Goal: Register for event/course

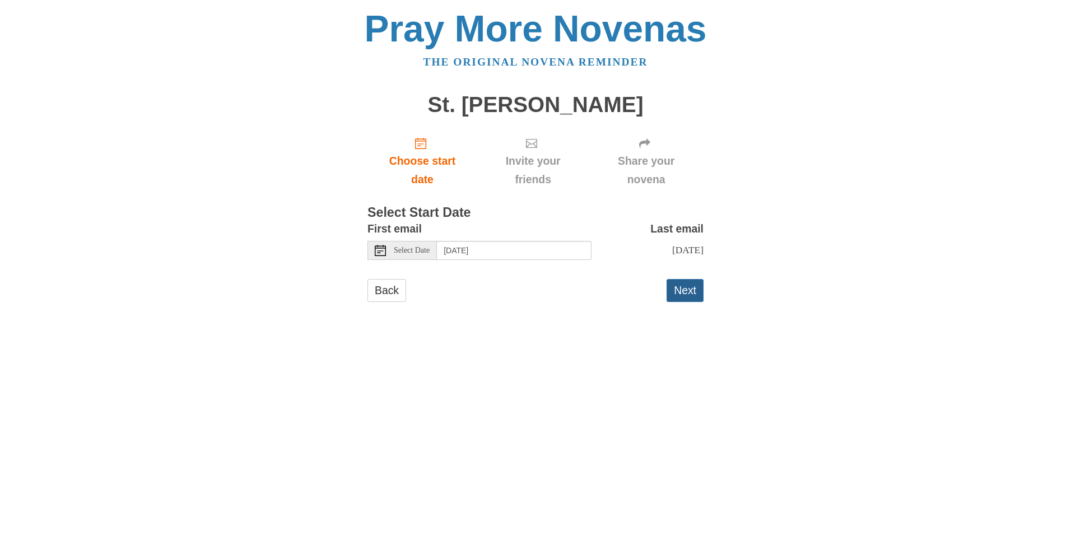
click at [684, 291] on button "Next" at bounding box center [684, 290] width 37 height 23
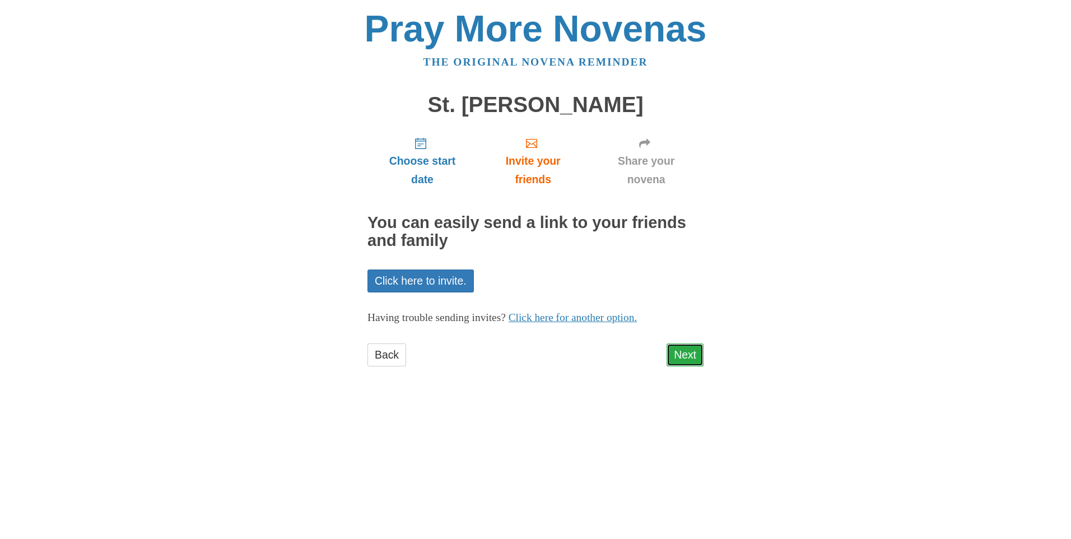
click at [688, 352] on link "Next" at bounding box center [684, 354] width 37 height 23
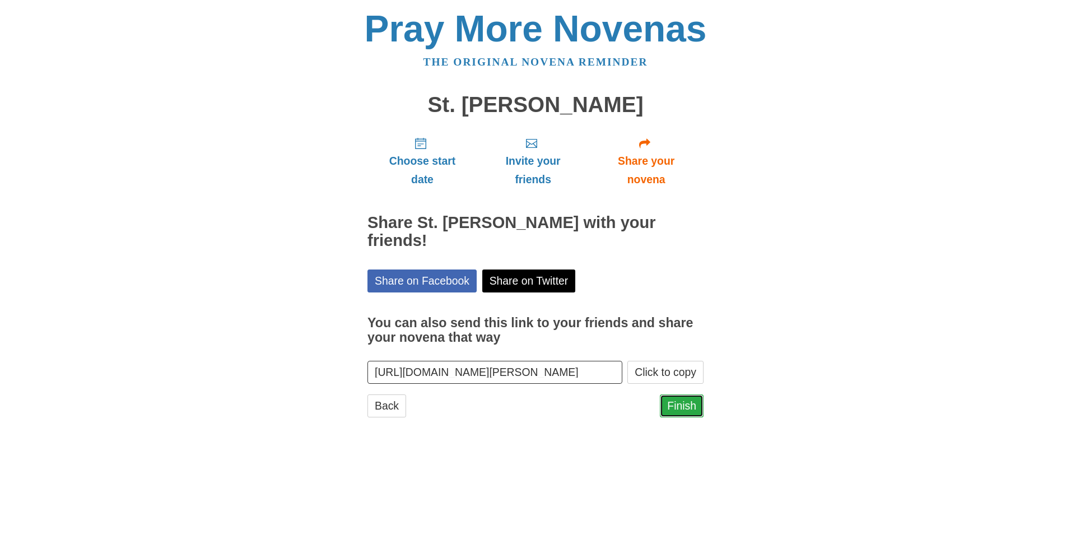
click at [693, 394] on link "Finish" at bounding box center [682, 405] width 44 height 23
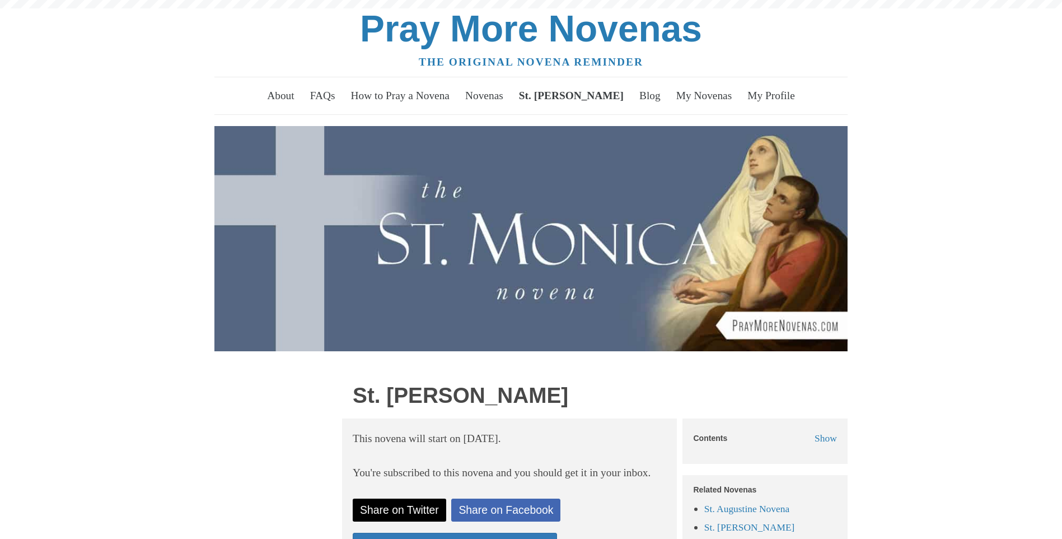
scroll to position [393, 0]
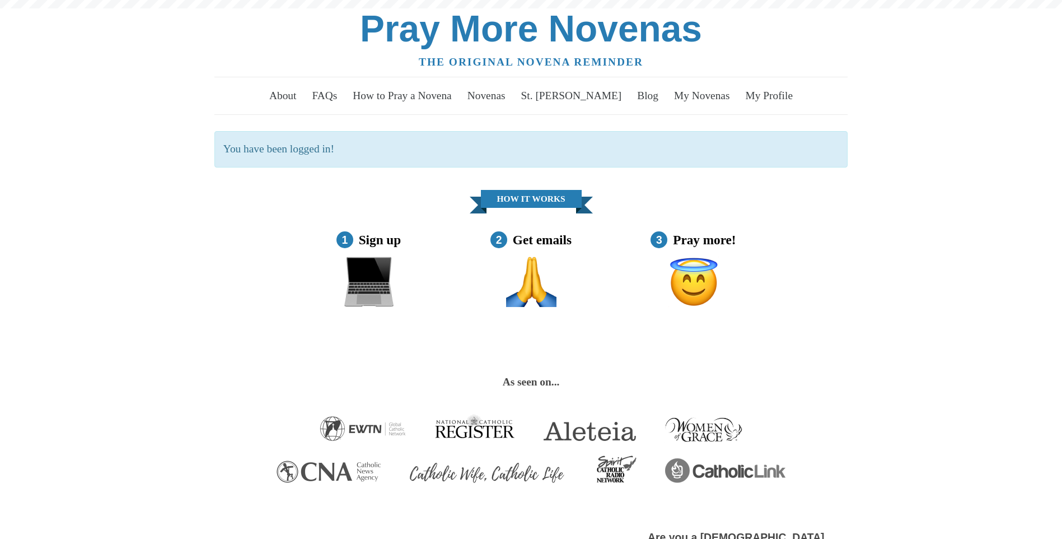
scroll to position [610, 0]
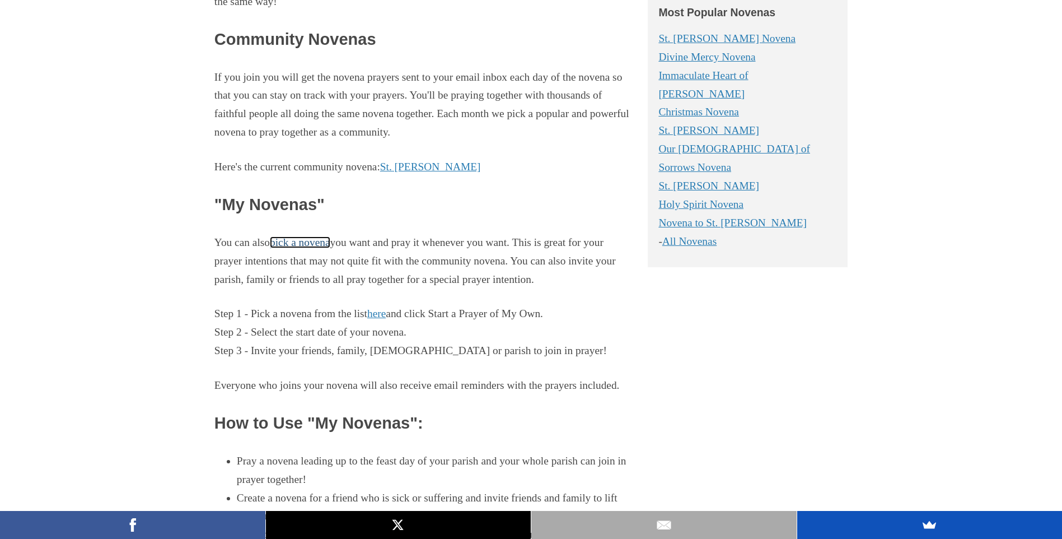
click at [320, 248] on link "pick a novena" at bounding box center [300, 242] width 60 height 12
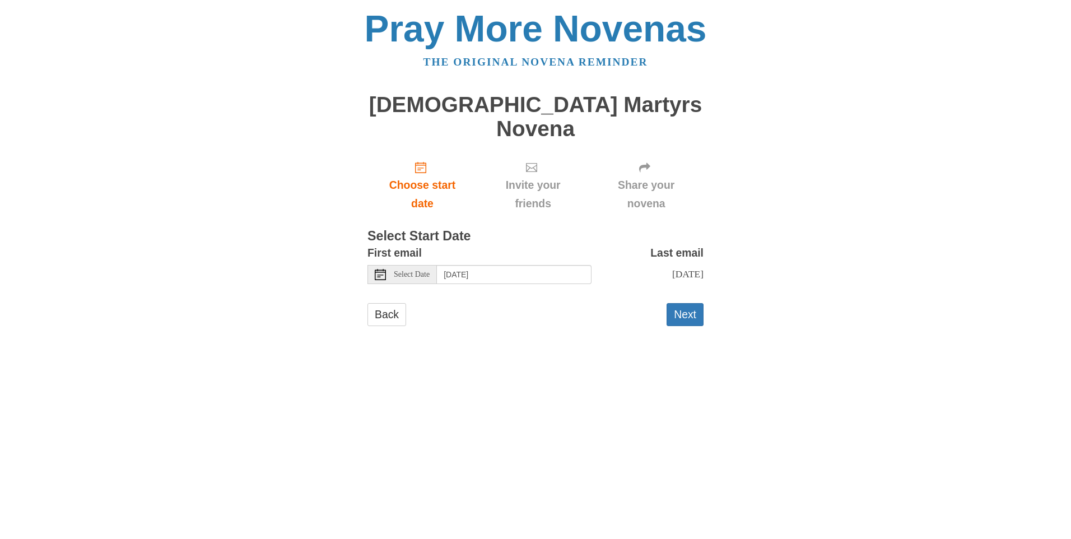
click at [381, 269] on icon at bounding box center [380, 274] width 11 height 11
click at [379, 269] on icon at bounding box center [380, 274] width 11 height 11
click at [386, 265] on div "Select Date" at bounding box center [401, 274] width 69 height 19
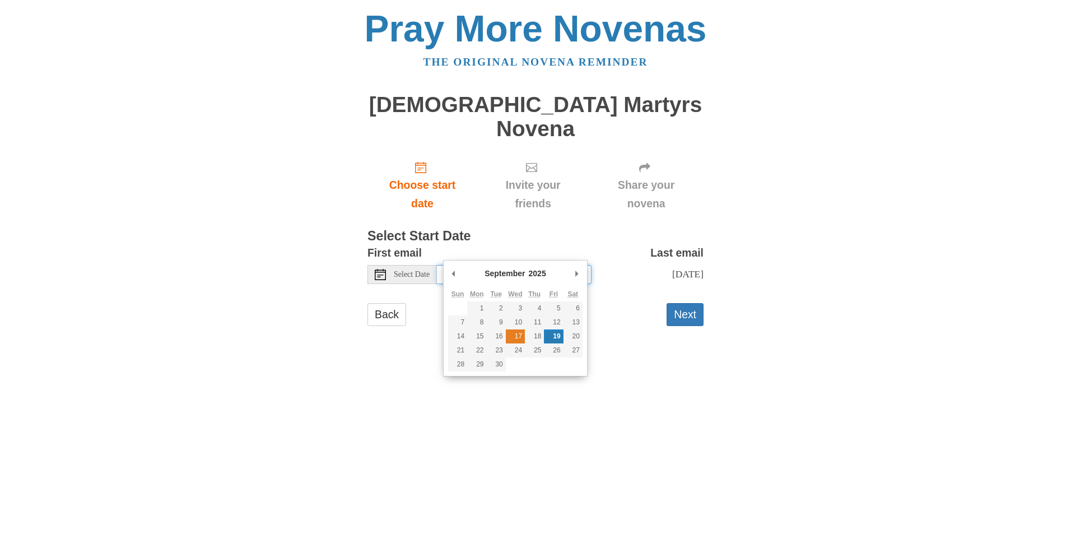
type input "[DATE]"
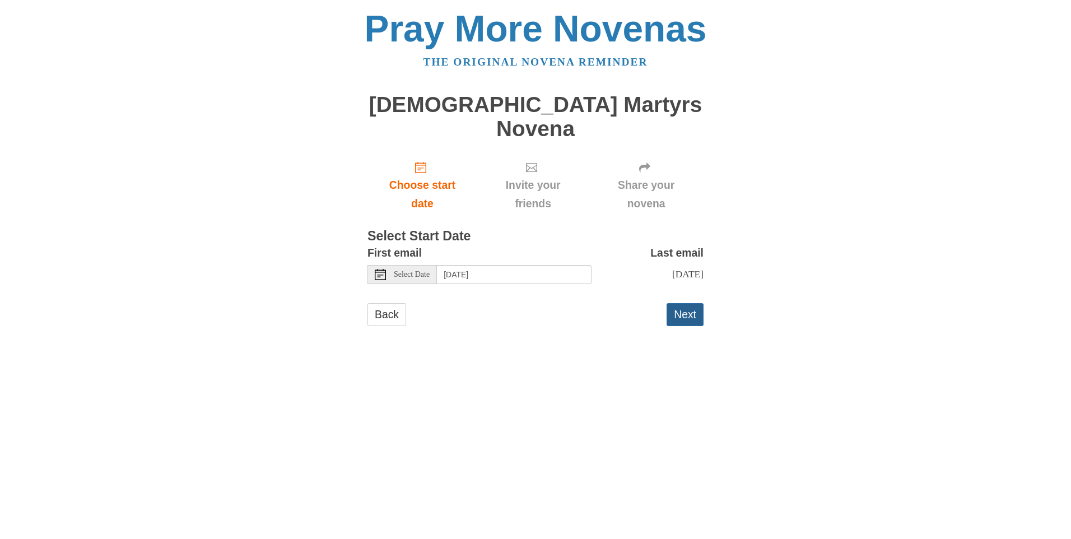
click at [686, 303] on button "Next" at bounding box center [684, 314] width 37 height 23
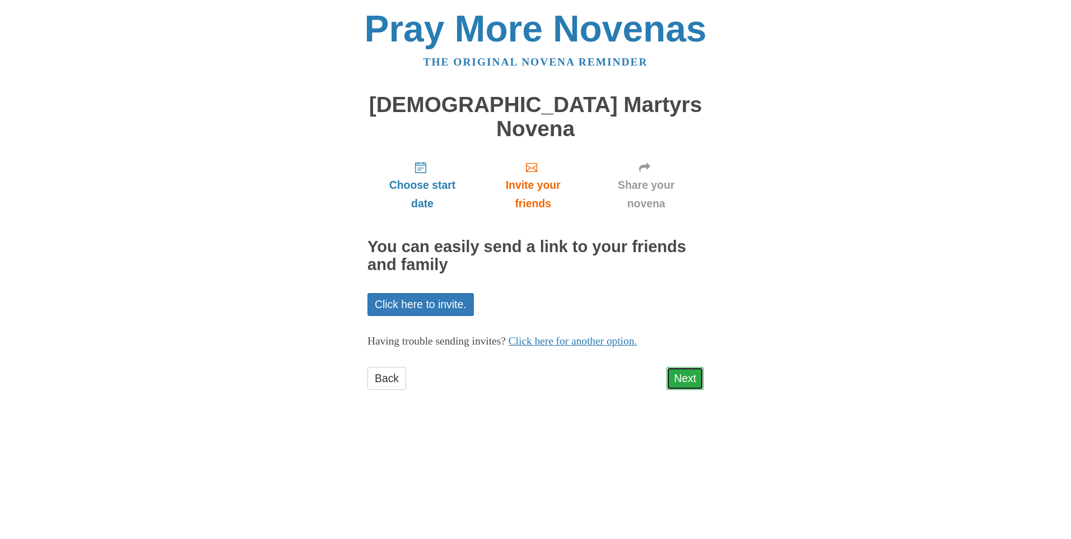
click at [687, 367] on link "Next" at bounding box center [684, 378] width 37 height 23
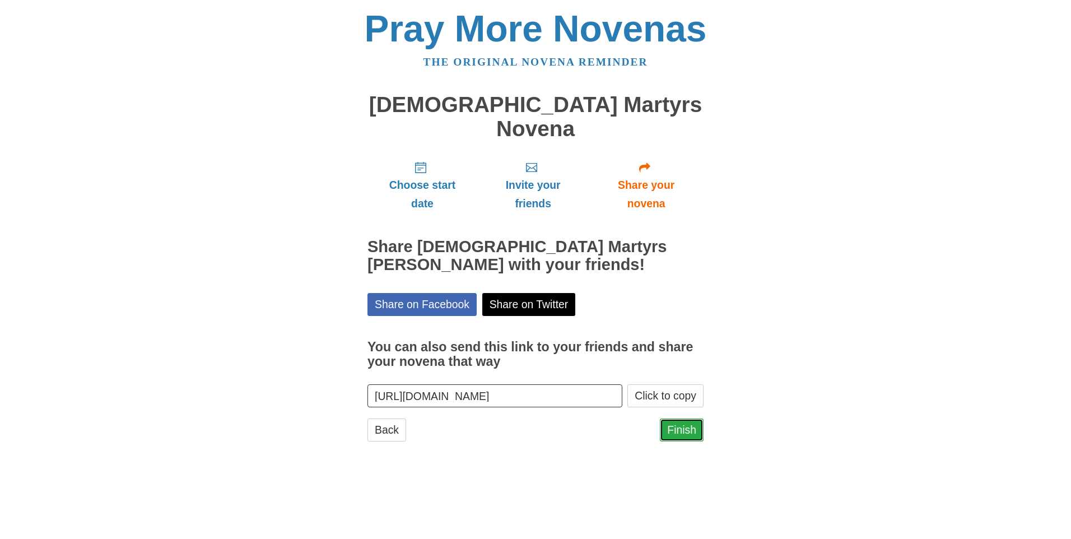
click at [684, 418] on link "Finish" at bounding box center [682, 429] width 44 height 23
